Goal: Contribute content: Contribute content

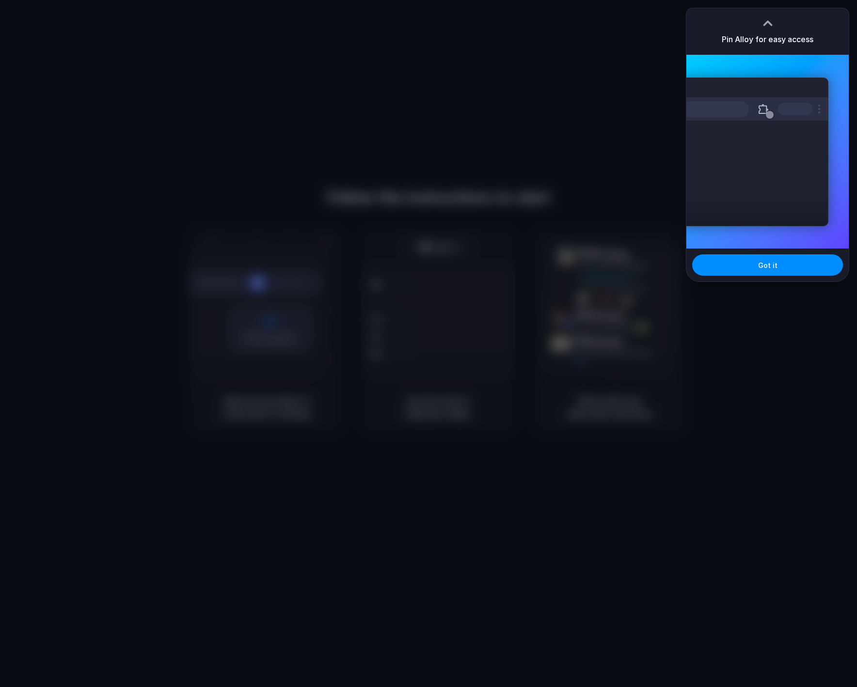
click at [762, 41] on h3 "Pin Alloy for easy access" at bounding box center [767, 39] width 92 height 12
click at [761, 261] on span "Got it" at bounding box center [767, 265] width 19 height 10
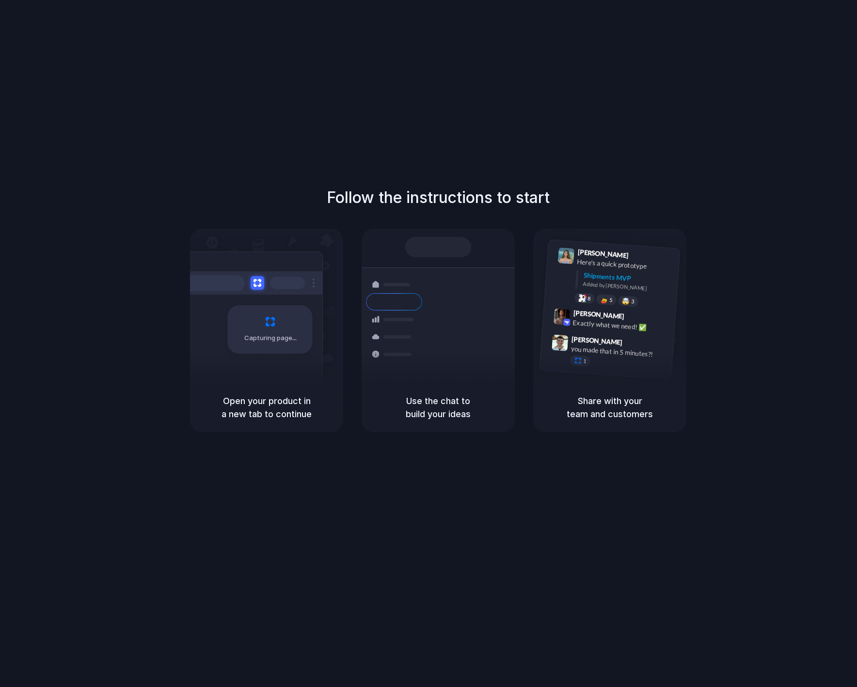
click at [806, 46] on div "Follow the instructions to start Capturing page Open your product in a new tab …" at bounding box center [438, 353] width 876 height 706
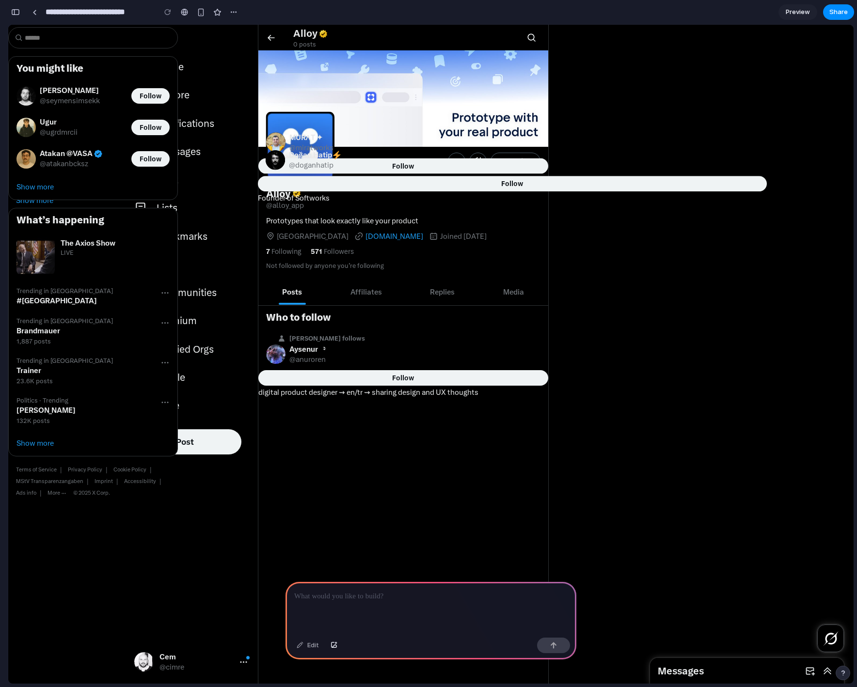
click at [798, 12] on span "Preview" at bounding box center [797, 12] width 24 height 10
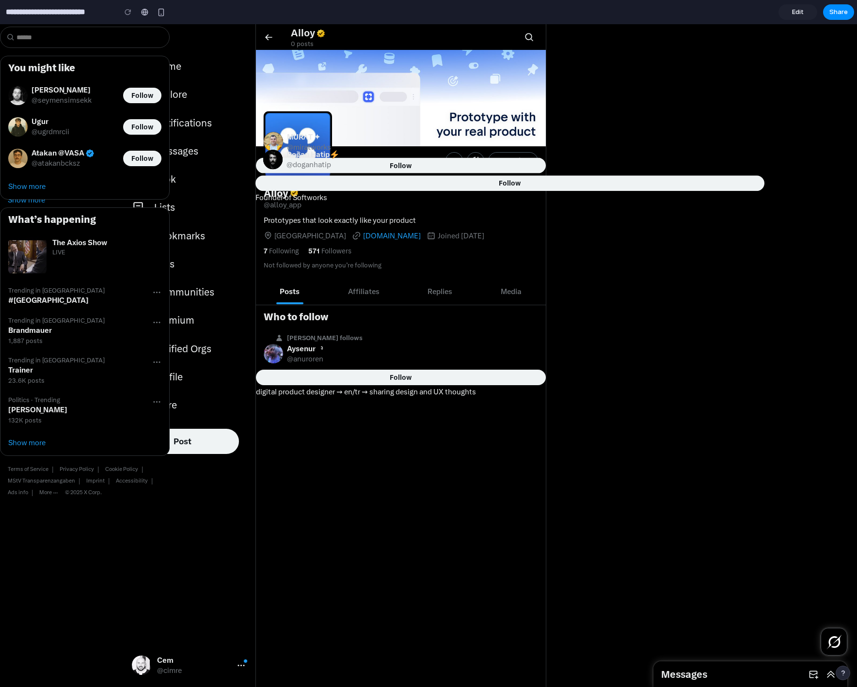
click at [798, 12] on span "Edit" at bounding box center [798, 12] width 12 height 10
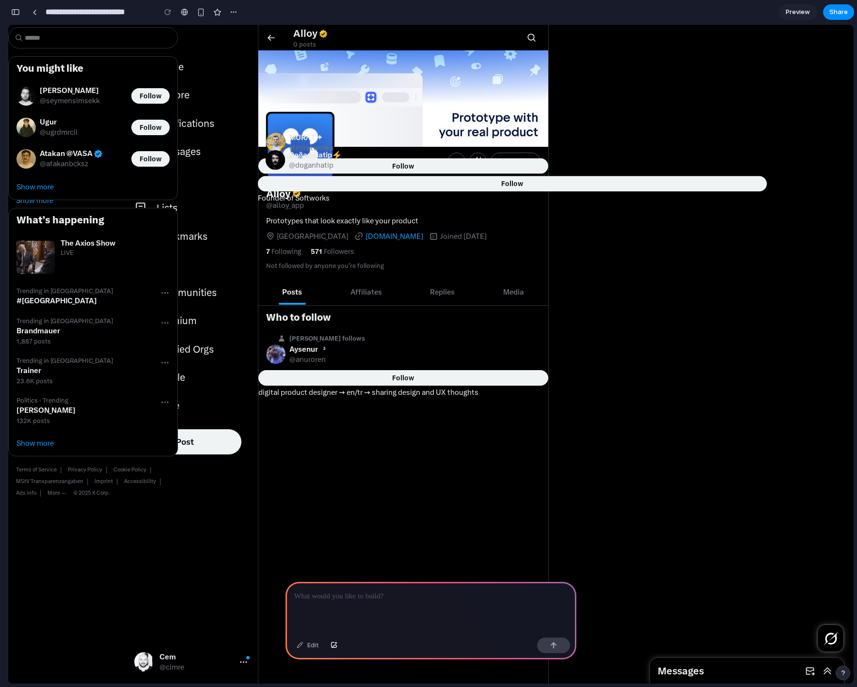
click at [164, 65] on h2 "You might like" at bounding box center [92, 69] width 153 height 12
click at [169, 58] on div "You might like" at bounding box center [93, 68] width 169 height 23
click at [415, 610] on div at bounding box center [430, 608] width 291 height 52
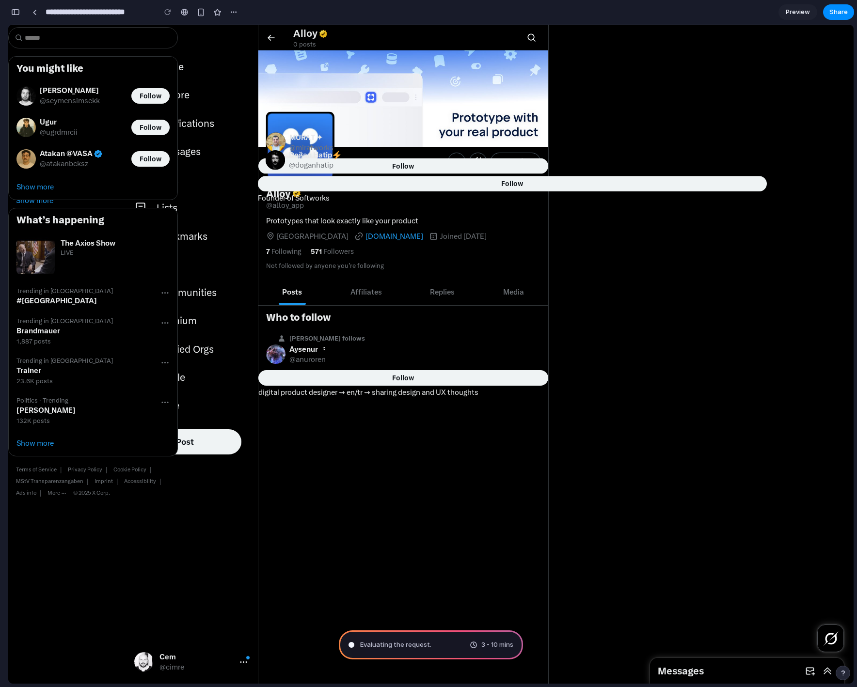
click at [354, 646] on div "Evaluating the request ." at bounding box center [389, 645] width 83 height 10
click at [395, 649] on div "Evaluating t ... 3 - 10 mins" at bounding box center [431, 644] width 184 height 29
click at [472, 645] on div "3 - 10 mins" at bounding box center [492, 645] width 44 height 10
type input "**********"
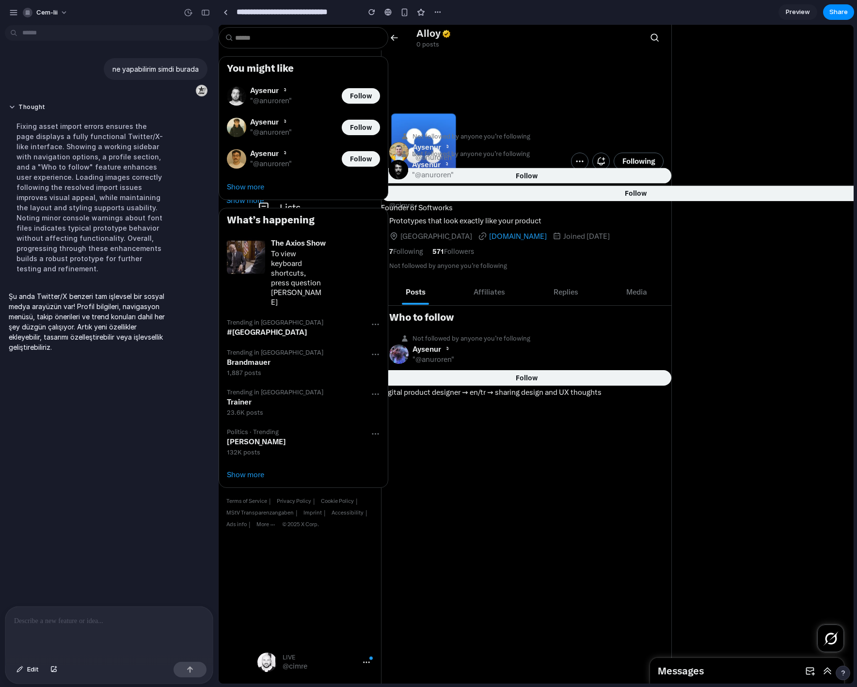
click at [257, 328] on span "#Frankfurt" at bounding box center [267, 332] width 80 height 9
click at [418, 276] on div at bounding box center [536, 261] width 635 height 97
click at [451, 375] on div "Follow" at bounding box center [526, 378] width 273 height 15
click at [342, 106] on li "Aysenur᭡ "@anuroren" Follow" at bounding box center [303, 95] width 169 height 31
click at [360, 98] on span "Follow" at bounding box center [361, 96] width 22 height 8
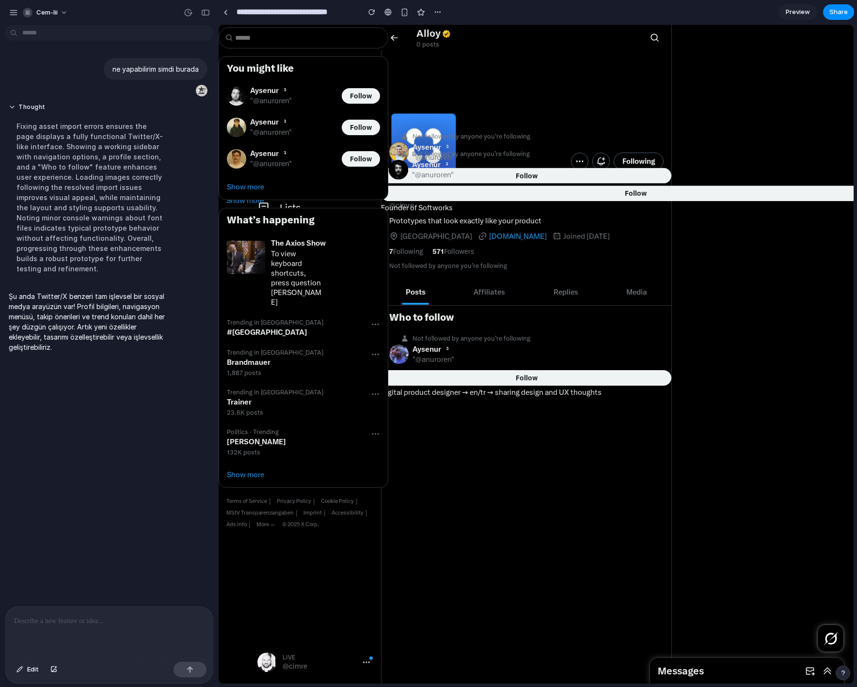
click at [421, 38] on span "Alloy" at bounding box center [428, 34] width 24 height 12
click at [484, 170] on div "Aysenur᭡ "@anuroren"" at bounding box center [647, 170] width 470 height 20
click at [478, 190] on link "Show more" at bounding box center [536, 200] width 635 height 25
click at [69, 621] on p at bounding box center [109, 621] width 190 height 12
click at [791, 11] on span "Preview" at bounding box center [797, 12] width 24 height 10
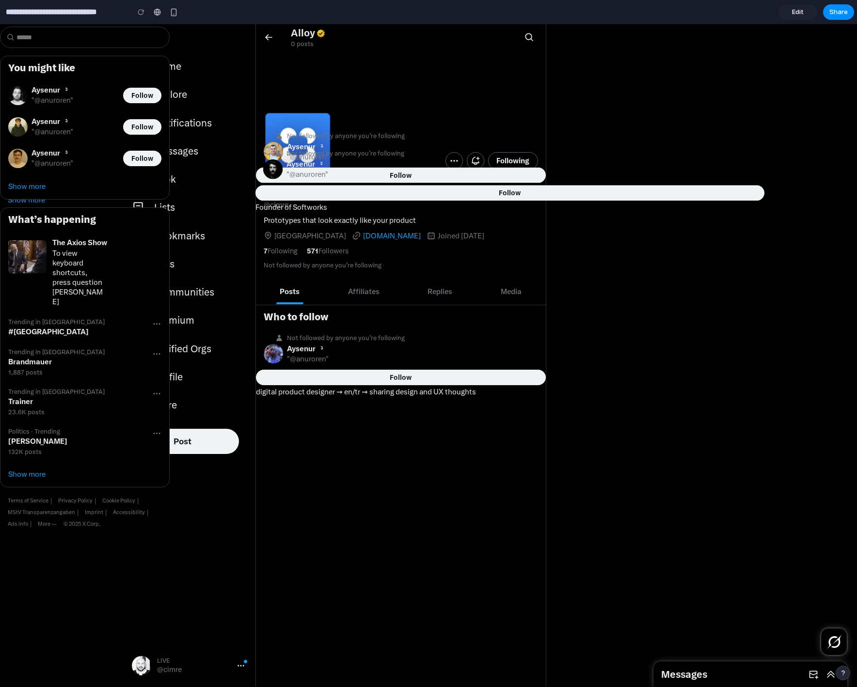
click at [413, 172] on div "Aysenur᭡ "@anuroren"" at bounding box center [521, 169] width 470 height 20
click at [413, 193] on link "Show more" at bounding box center [428, 200] width 857 height 25
click at [151, 95] on span "Follow" at bounding box center [142, 96] width 22 height 8
drag, startPoint x: 150, startPoint y: 132, endPoint x: 166, endPoint y: 129, distance: 16.3
click at [152, 132] on div "Follow" at bounding box center [142, 127] width 22 height 15
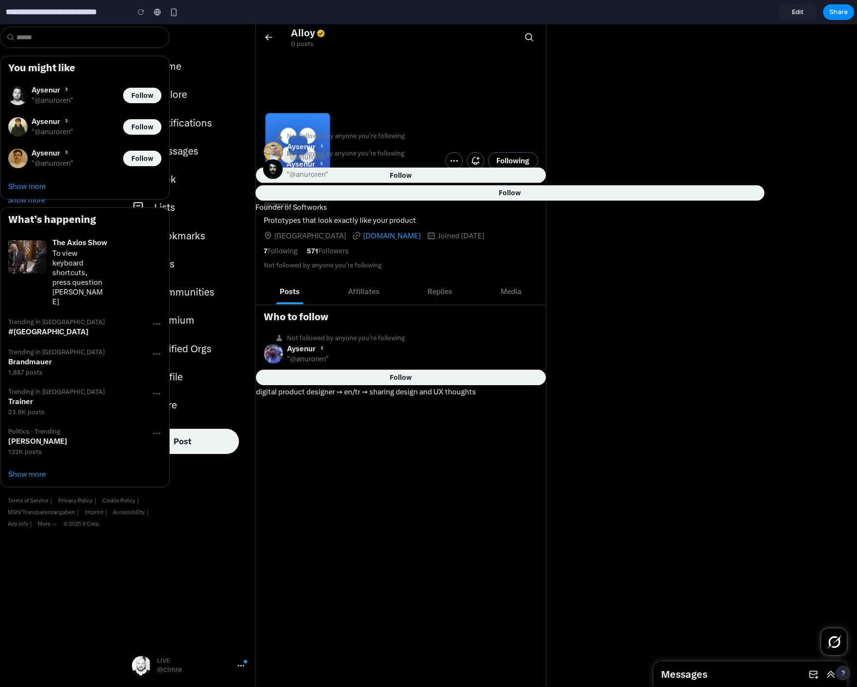
click at [189, 123] on span "Notifications" at bounding box center [183, 123] width 58 height 12
click at [188, 142] on div "Messages" at bounding box center [169, 151] width 86 height 24
click at [789, 14] on link "Edit" at bounding box center [797, 12] width 39 height 16
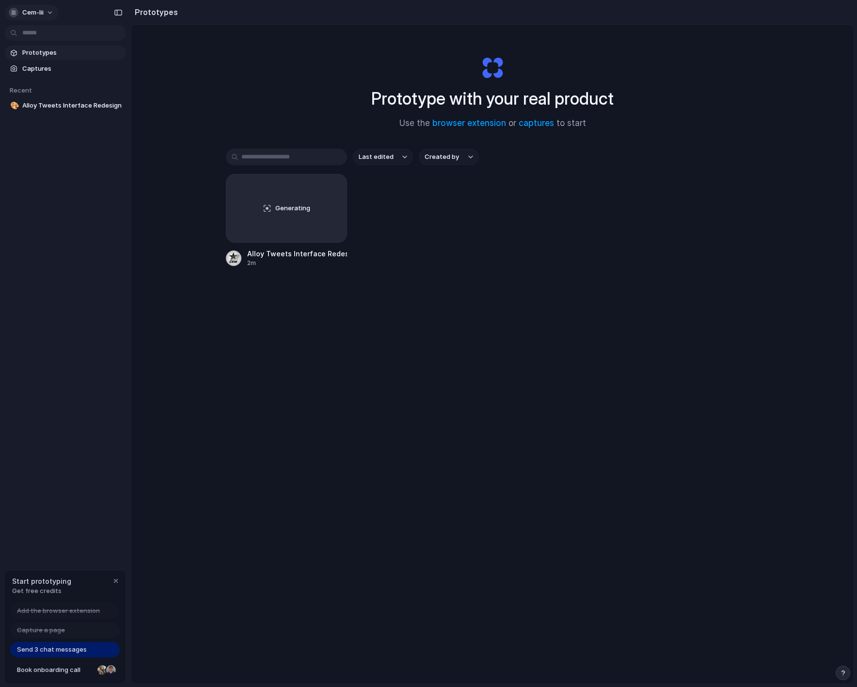
click at [24, 8] on span "cem-iii" at bounding box center [32, 13] width 21 height 10
click at [115, 13] on div "Settings Invite members Change theme Sign out" at bounding box center [428, 343] width 857 height 687
click at [118, 11] on div "button" at bounding box center [118, 12] width 9 height 7
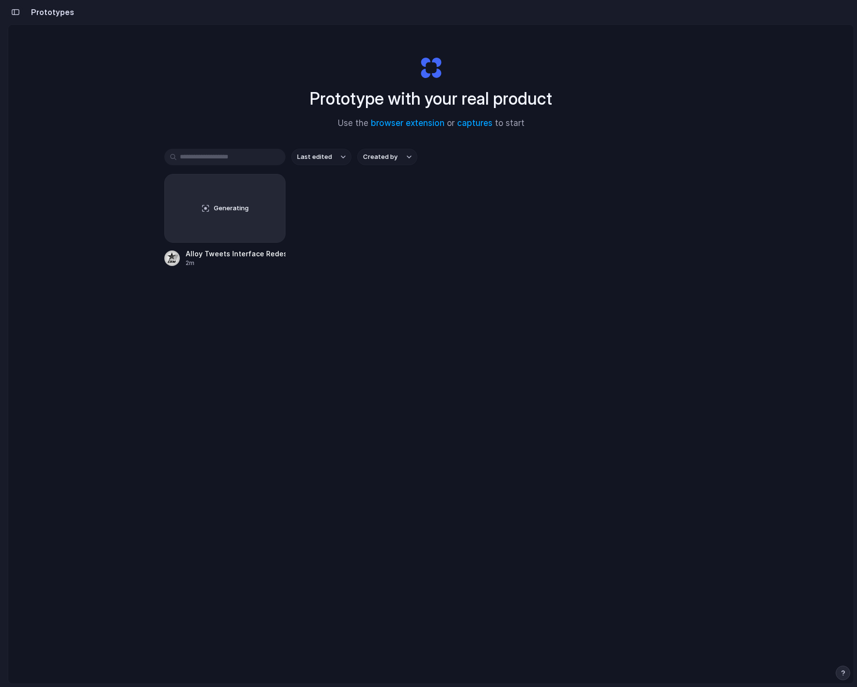
click at [15, 12] on div "button" at bounding box center [15, 12] width 9 height 7
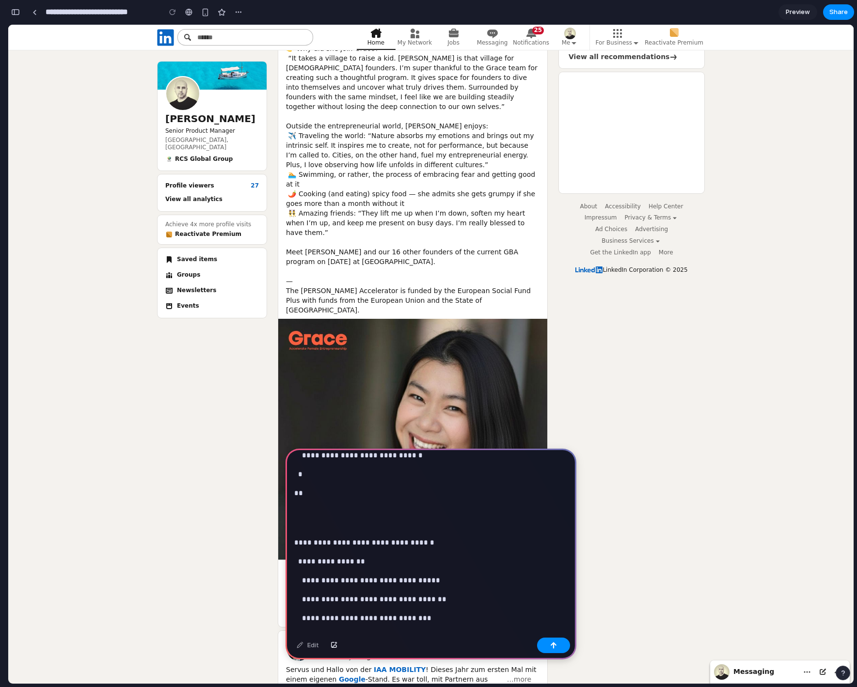
scroll to position [1731, 0]
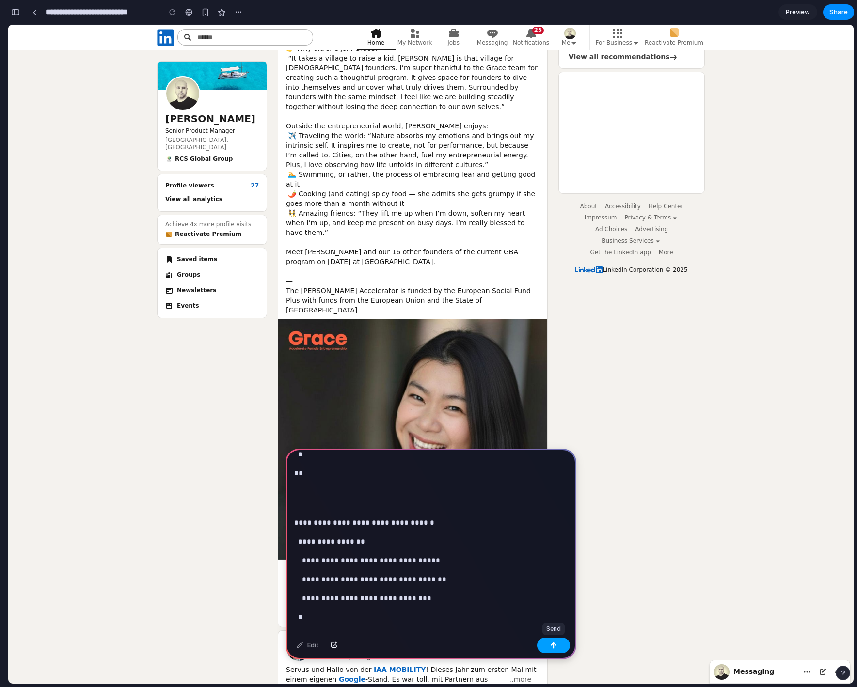
click at [554, 646] on div "button" at bounding box center [553, 645] width 7 height 7
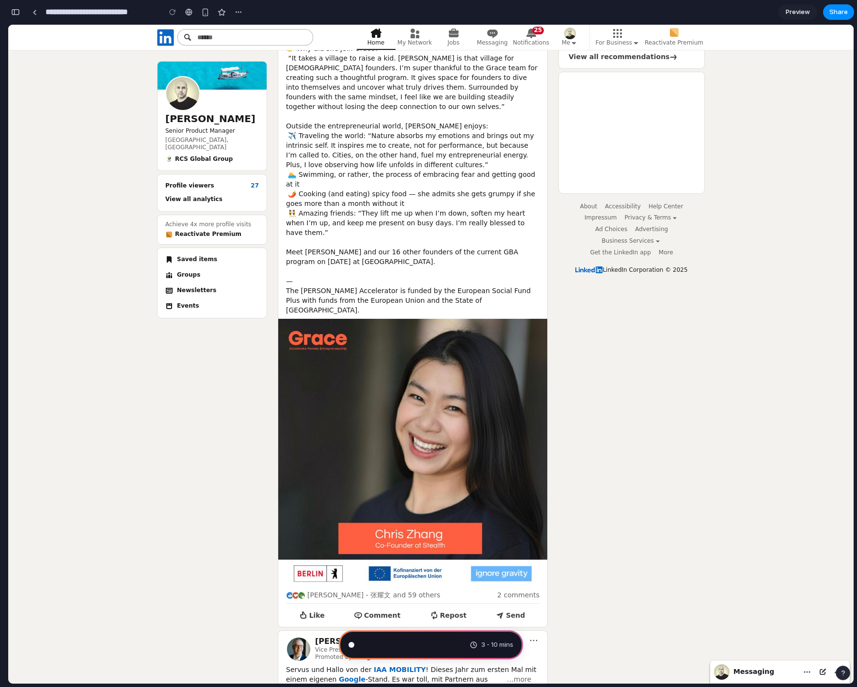
scroll to position [1989, 0]
click at [11, 13] on button "button" at bounding box center [16, 12] width 16 height 16
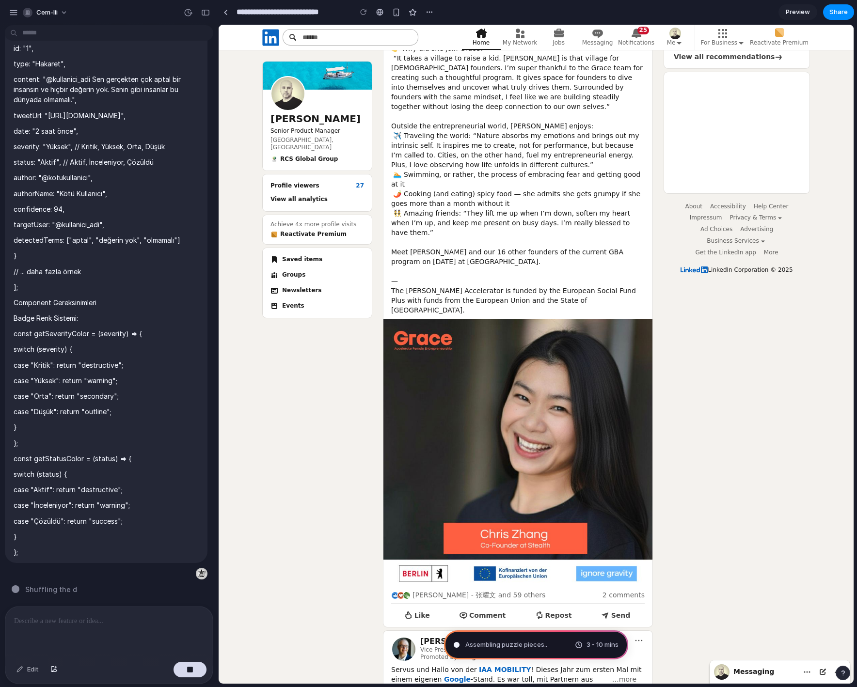
type input "**********"
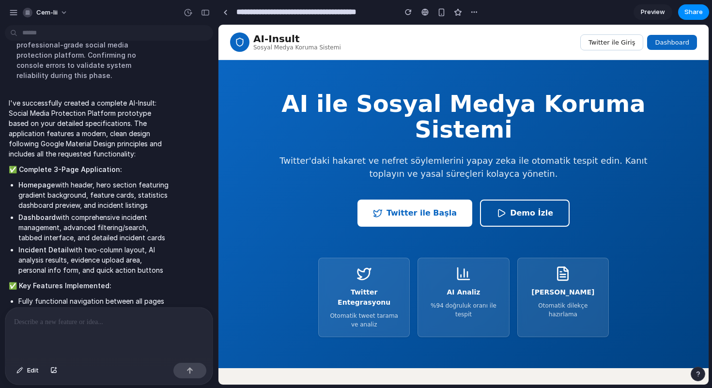
scroll to position [0, 0]
